Goal: Transaction & Acquisition: Purchase product/service

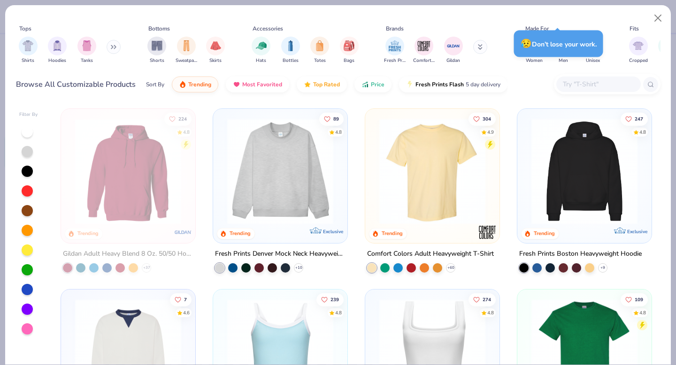
scroll to position [419, 0]
click at [319, 47] on img "filter for Totes" at bounding box center [319, 44] width 10 height 11
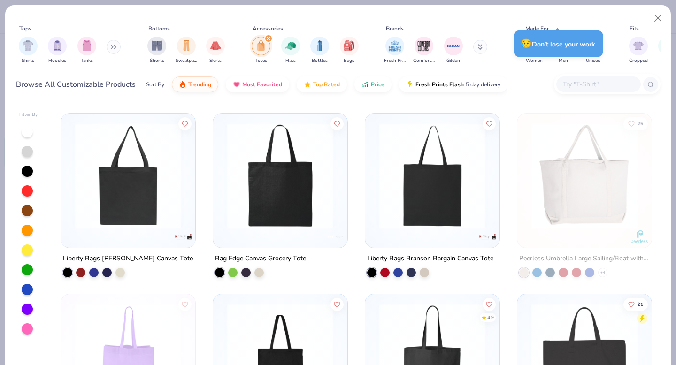
scroll to position [1007, 0]
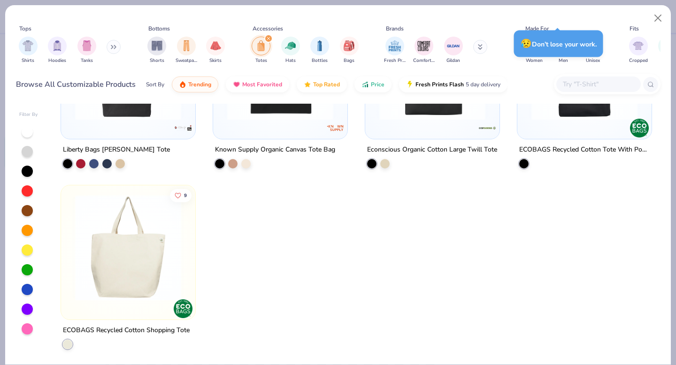
click at [122, 246] on img at bounding box center [127, 247] width 115 height 106
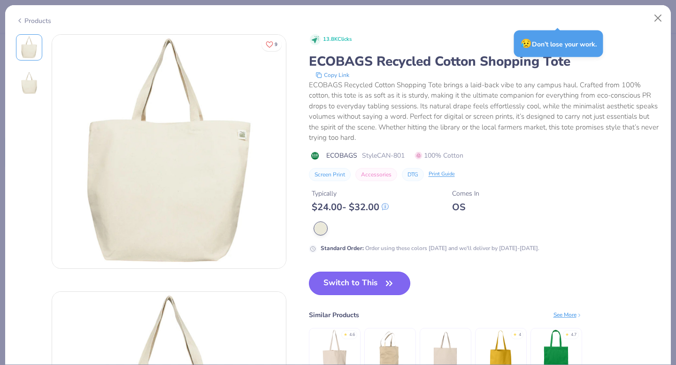
click at [392, 288] on icon "button" at bounding box center [388, 283] width 13 height 13
click at [388, 283] on icon "button" at bounding box center [388, 283] width 13 height 13
click at [390, 282] on icon "button" at bounding box center [389, 283] width 6 height 4
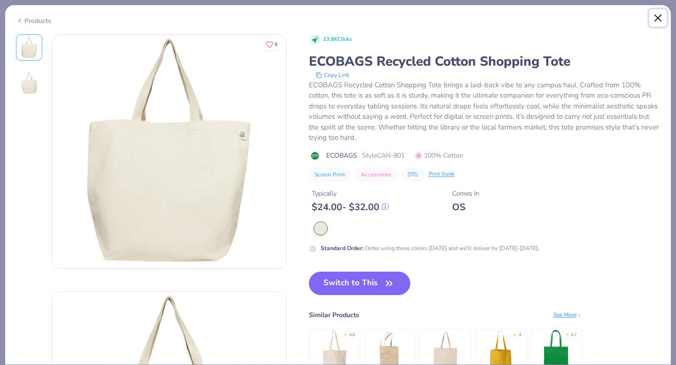
click at [657, 18] on button "Close" at bounding box center [658, 18] width 18 height 18
